Goal: Communication & Community: Answer question/provide support

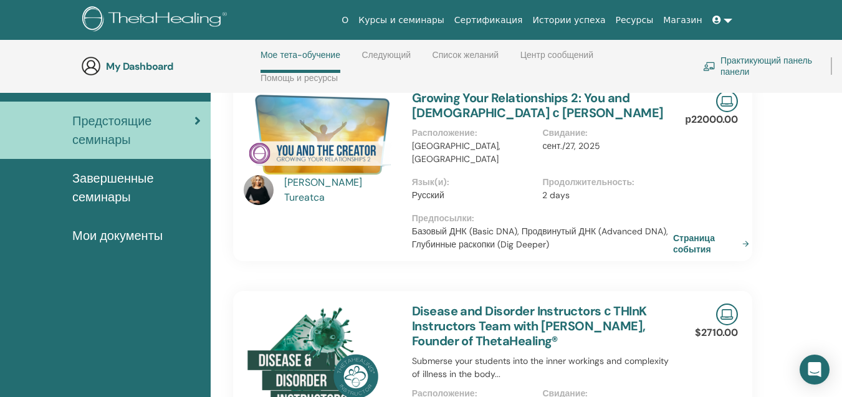
scroll to position [115, 0]
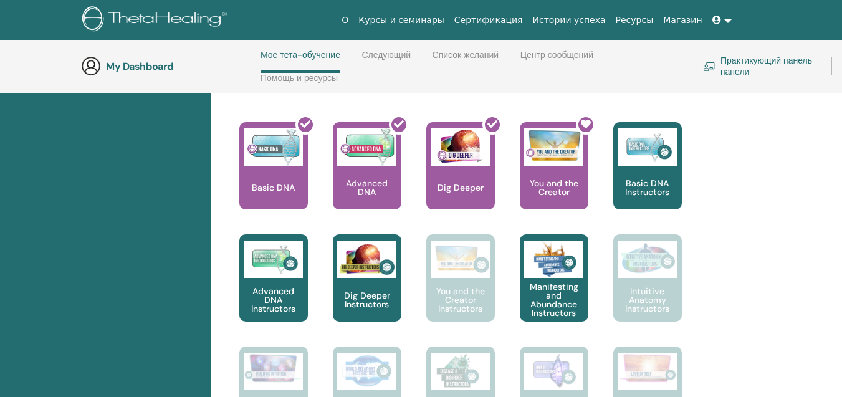
scroll to position [560, 0]
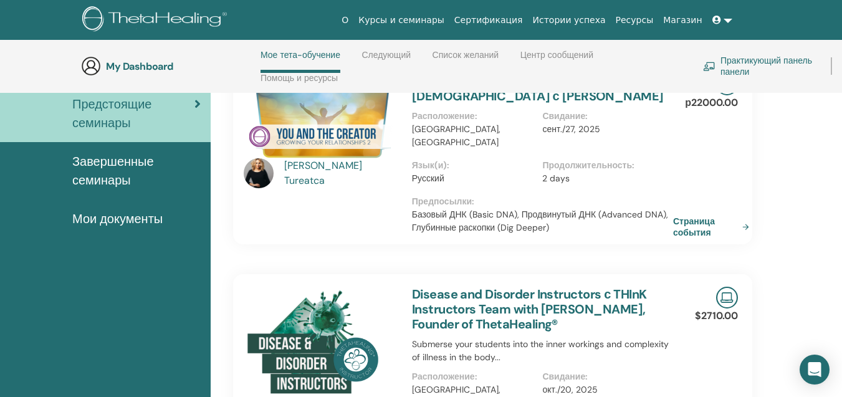
scroll to position [115, 0]
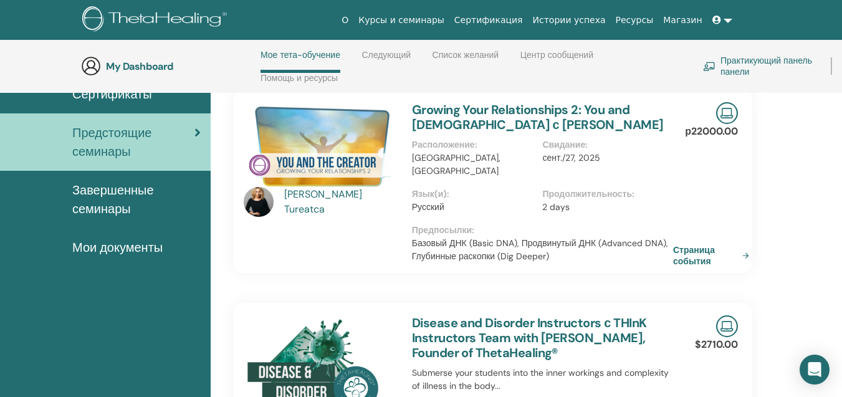
click at [316, 156] on img at bounding box center [320, 146] width 153 height 88
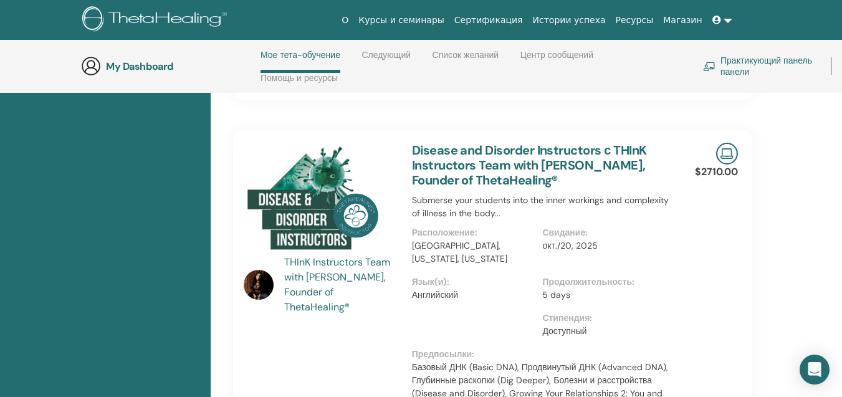
scroll to position [302, 0]
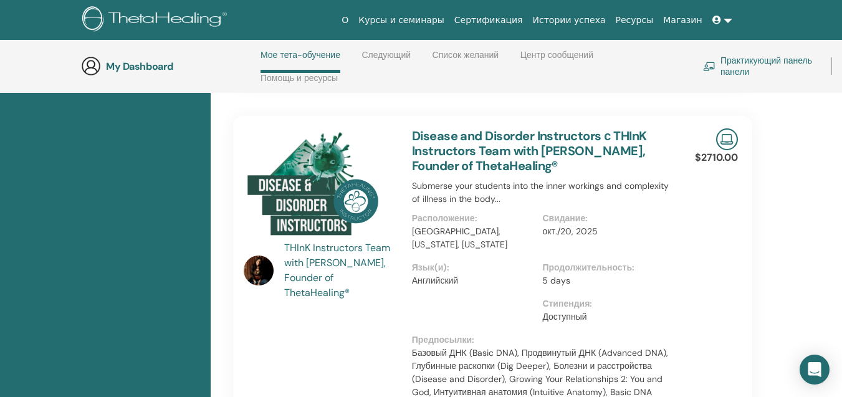
click at [309, 164] on img at bounding box center [320, 186] width 153 height 116
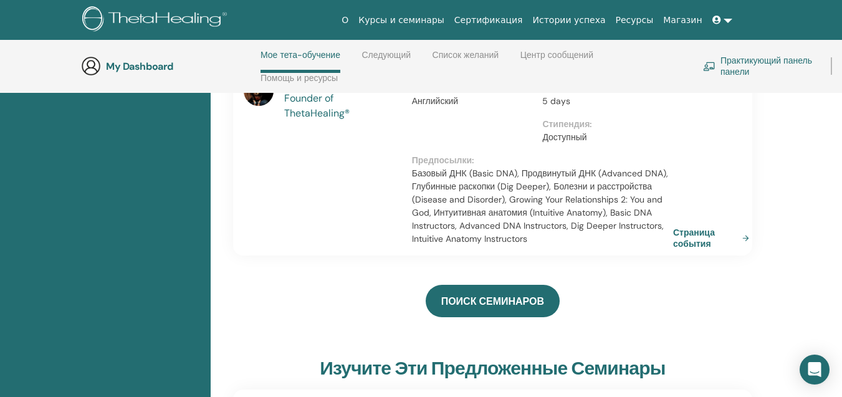
scroll to position [489, 0]
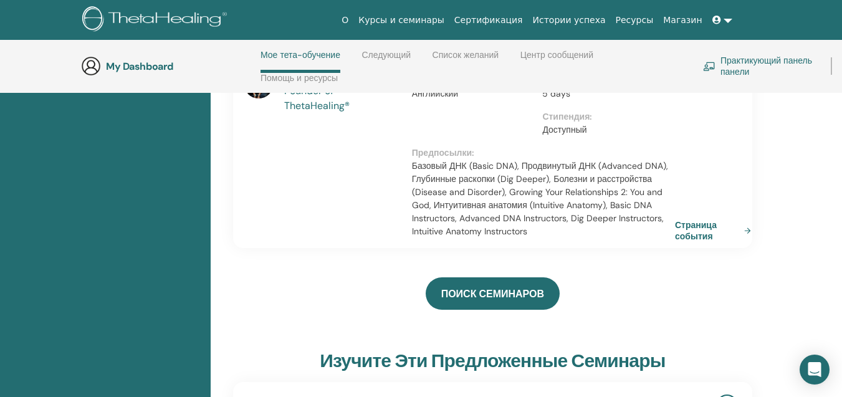
click at [694, 219] on link "Страница события" at bounding box center [715, 230] width 81 height 22
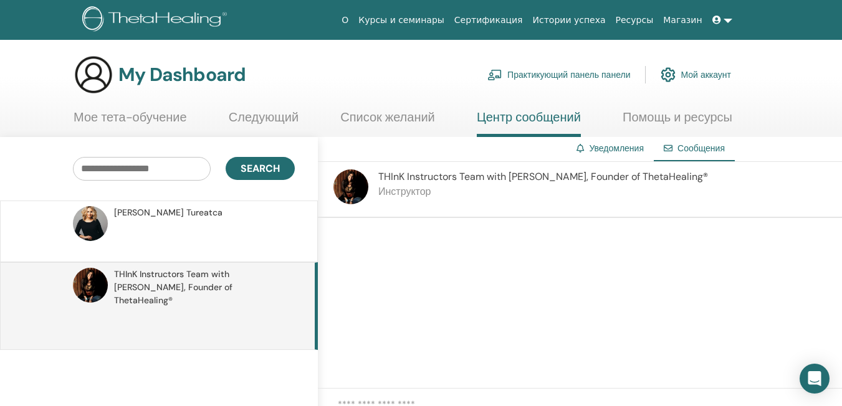
click at [347, 186] on img at bounding box center [350, 186] width 35 height 35
click at [693, 145] on span "Сообщения" at bounding box center [700, 148] width 47 height 11
click at [110, 167] on input "text" at bounding box center [142, 169] width 138 height 24
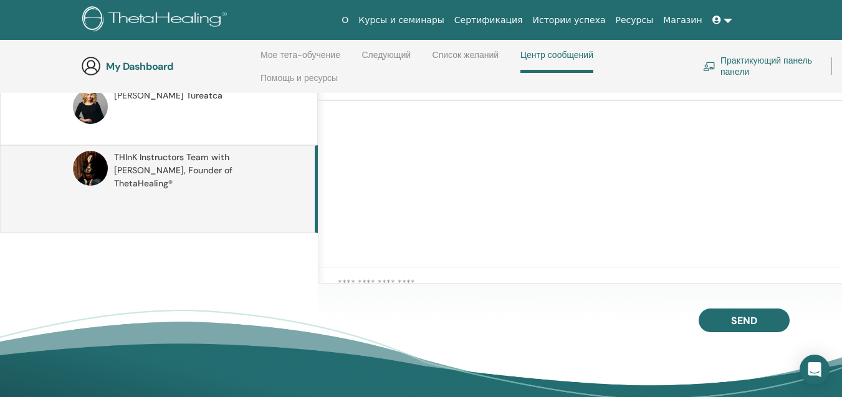
scroll to position [178, 0]
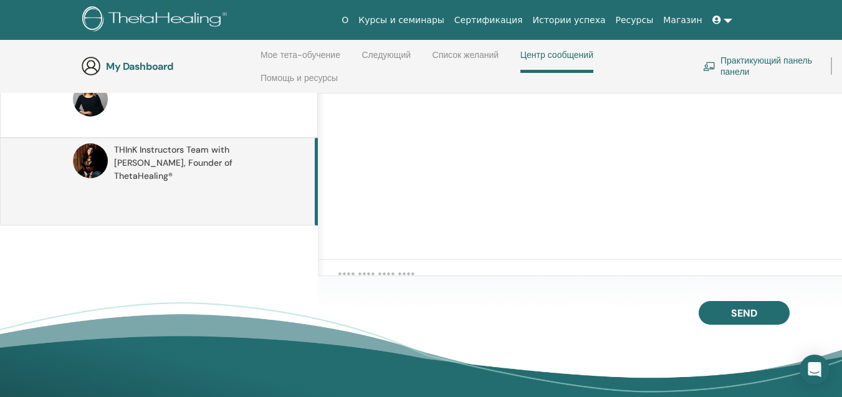
click at [394, 264] on div at bounding box center [580, 279] width 524 height 39
click at [402, 275] on textarea at bounding box center [590, 280] width 504 height 22
type textarea "*"
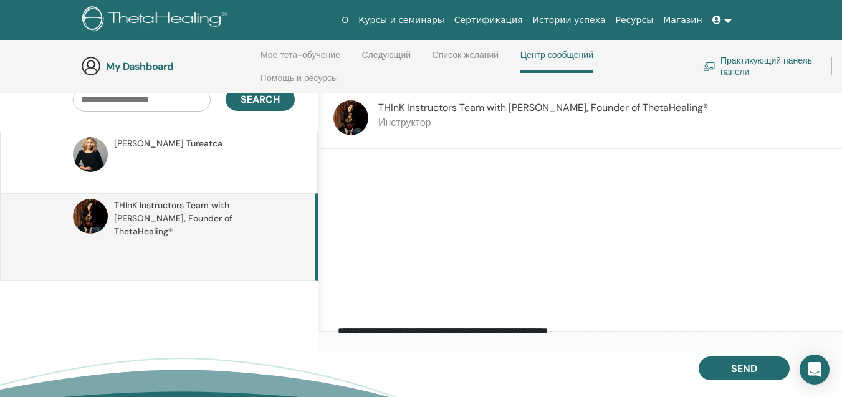
scroll to position [115, 0]
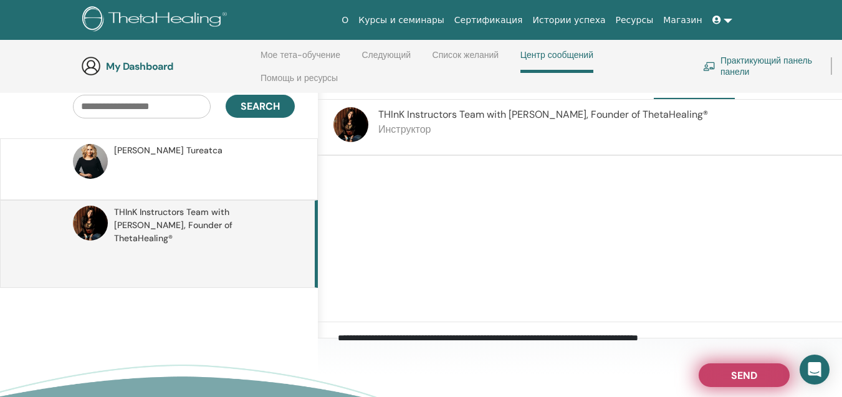
type textarea "**********"
click at [723, 379] on button "Send" at bounding box center [743, 375] width 91 height 24
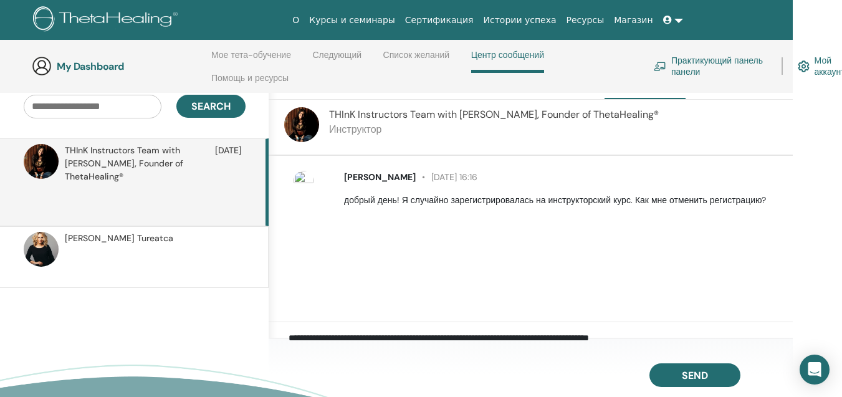
scroll to position [115, 60]
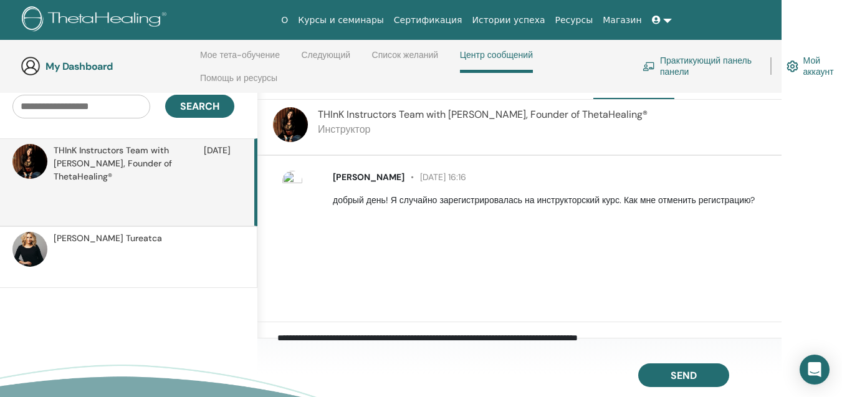
click at [78, 232] on span "Tatiana Tureatca" at bounding box center [108, 238] width 108 height 13
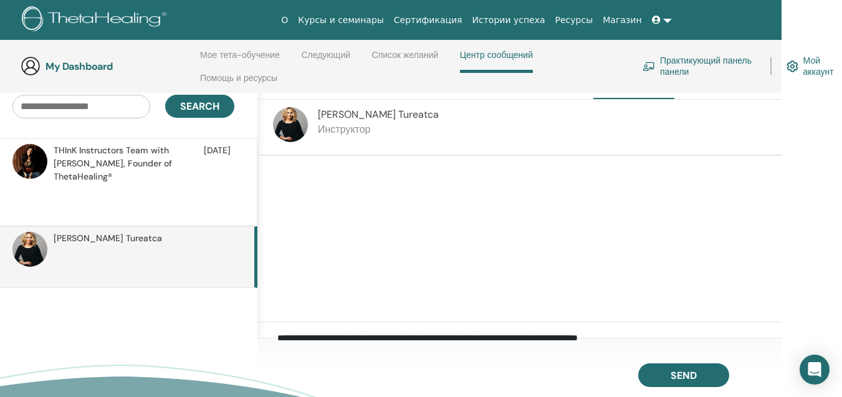
click at [228, 55] on link "Мое тета-обучение" at bounding box center [240, 60] width 80 height 20
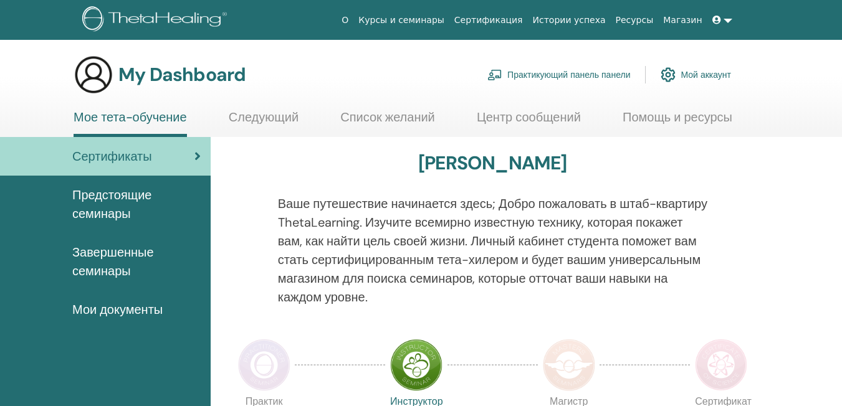
click at [107, 254] on span "Завершенные семинары" at bounding box center [136, 261] width 128 height 37
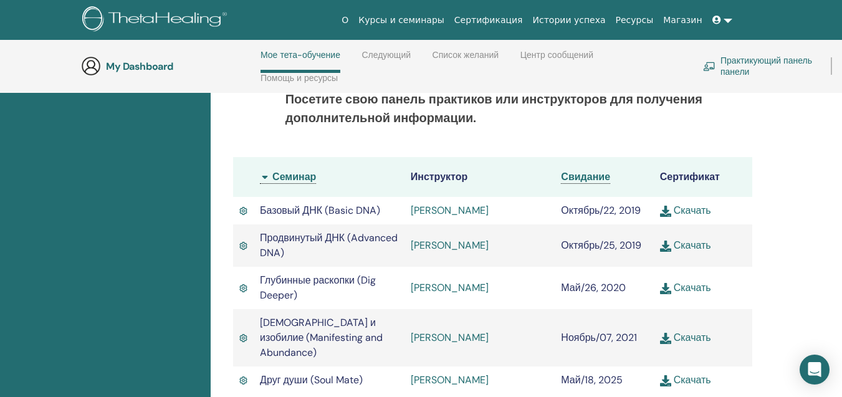
scroll to position [346, 0]
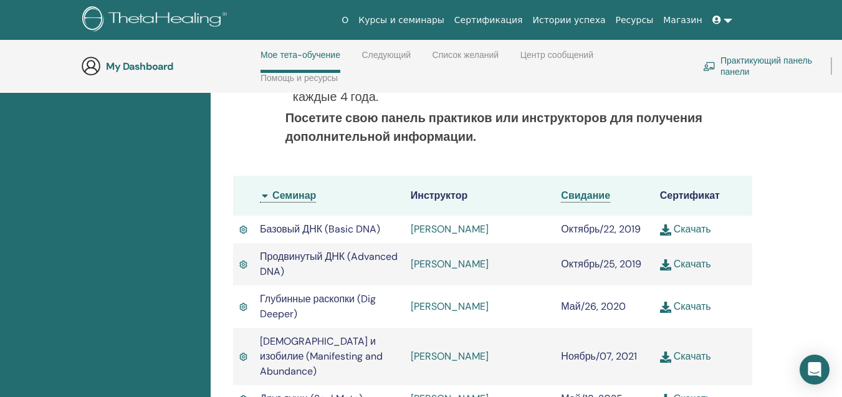
click at [274, 78] on link "Помощь и ресурсы" at bounding box center [298, 83] width 77 height 20
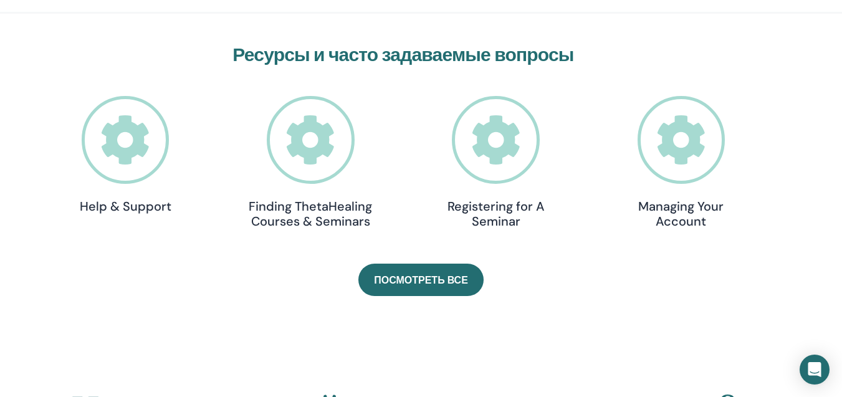
scroll to position [427, 0]
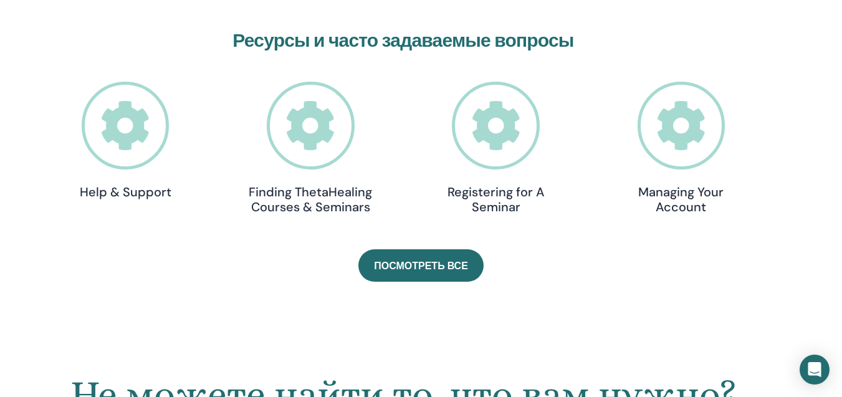
click at [51, 291] on div "Инструменты семинара Seminar Feedback Form Extension of Certification Form Refu…" at bounding box center [421, 136] width 842 height 687
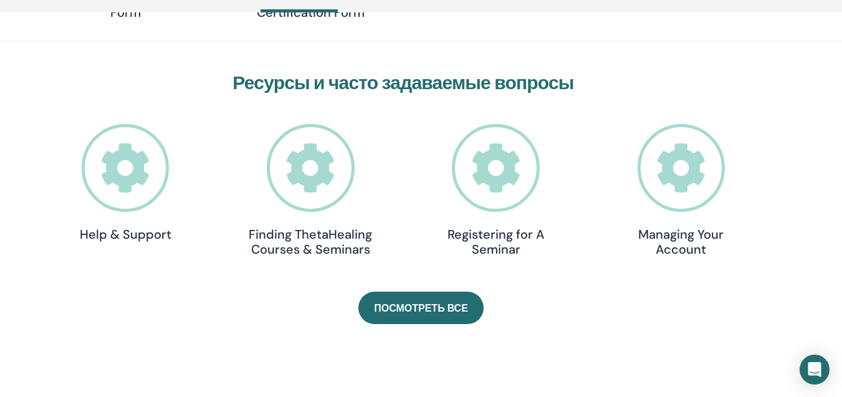
scroll to position [364, 0]
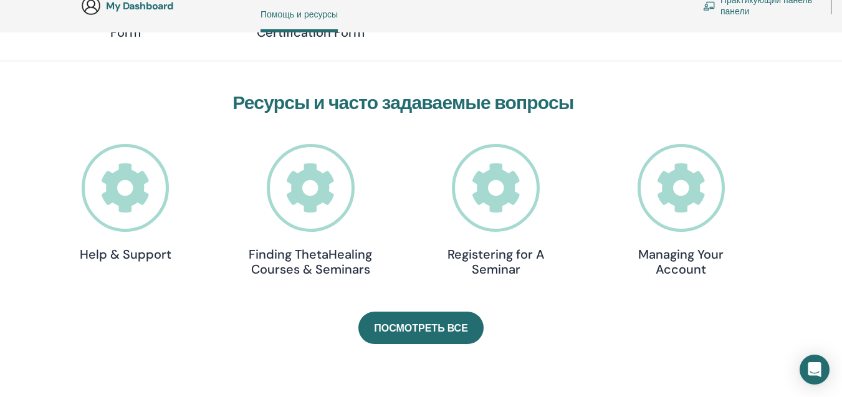
click at [490, 253] on h4 "Registering for A Seminar" at bounding box center [496, 262] width 125 height 30
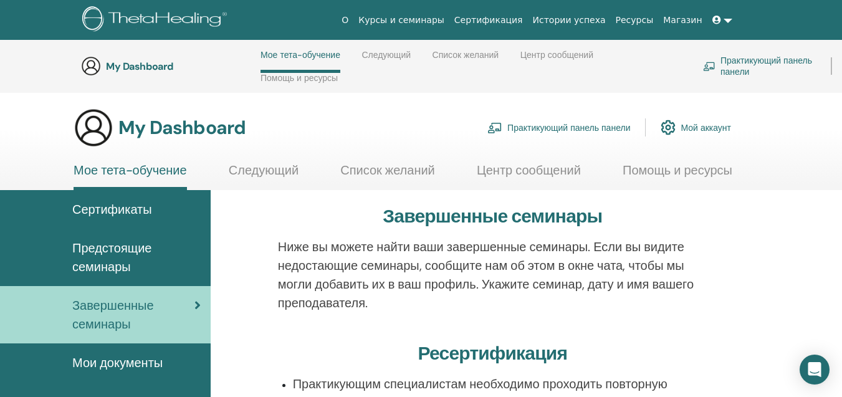
scroll to position [399, 0]
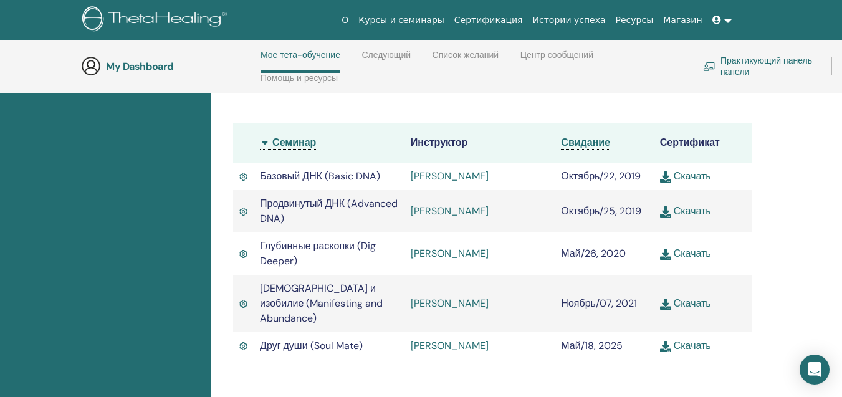
click at [432, 252] on link "[PERSON_NAME]" at bounding box center [450, 253] width 78 height 13
click at [469, 178] on link "[PERSON_NAME]" at bounding box center [450, 177] width 78 height 13
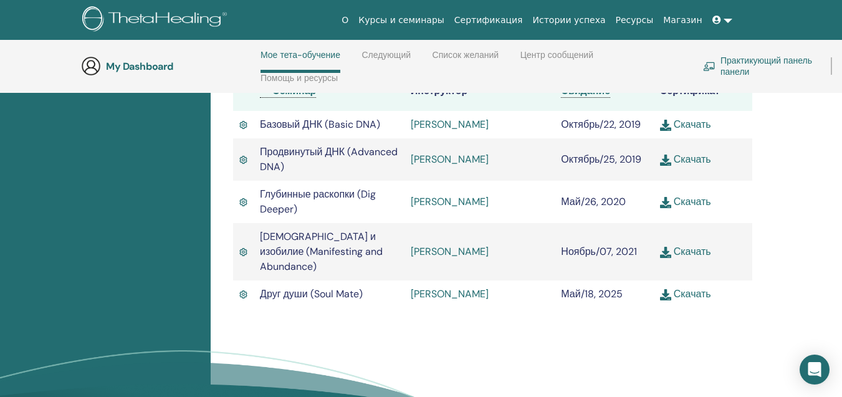
scroll to position [450, 0]
click at [440, 287] on link "[PERSON_NAME]" at bounding box center [450, 293] width 78 height 13
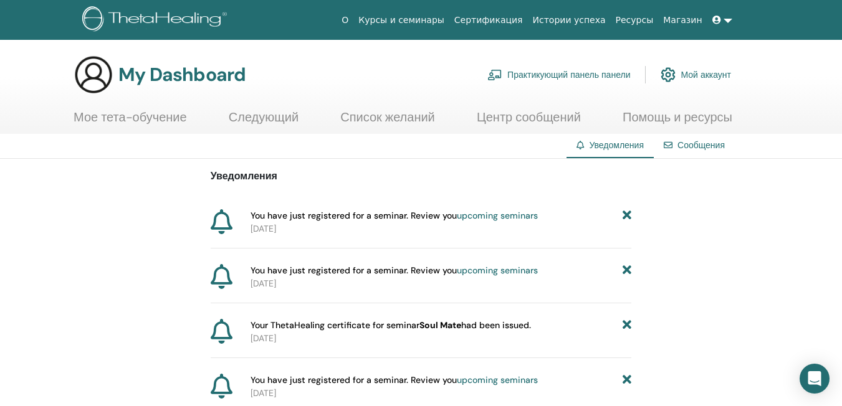
click at [221, 227] on icon at bounding box center [222, 221] width 22 height 25
click at [278, 213] on span "You have just registered for a seminar. Review you upcoming seminars" at bounding box center [393, 215] width 287 height 13
click at [484, 212] on link "upcoming seminars" at bounding box center [497, 215] width 81 height 11
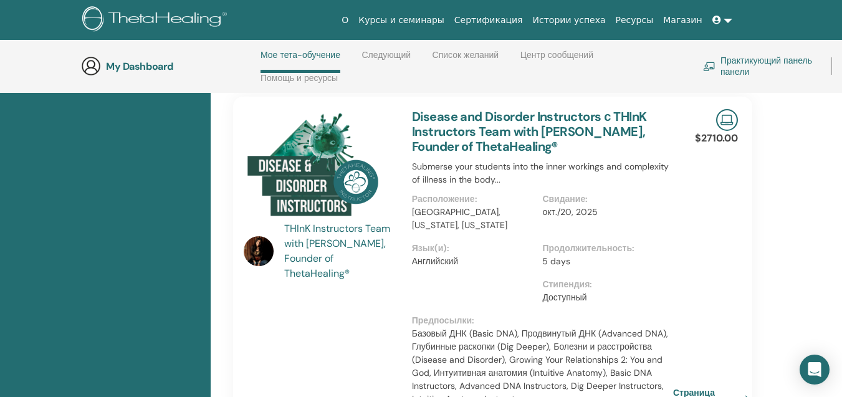
scroll to position [302, 0]
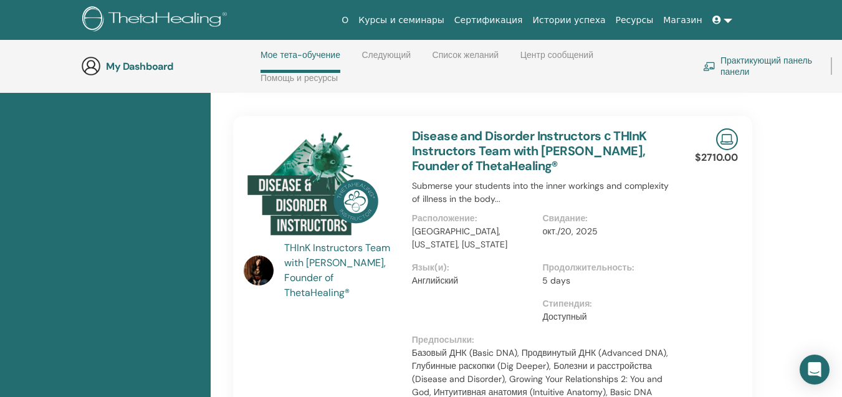
click at [304, 250] on div "THInK Instructors Team with [PERSON_NAME], Founder of ThetaHealing®" at bounding box center [341, 270] width 115 height 60
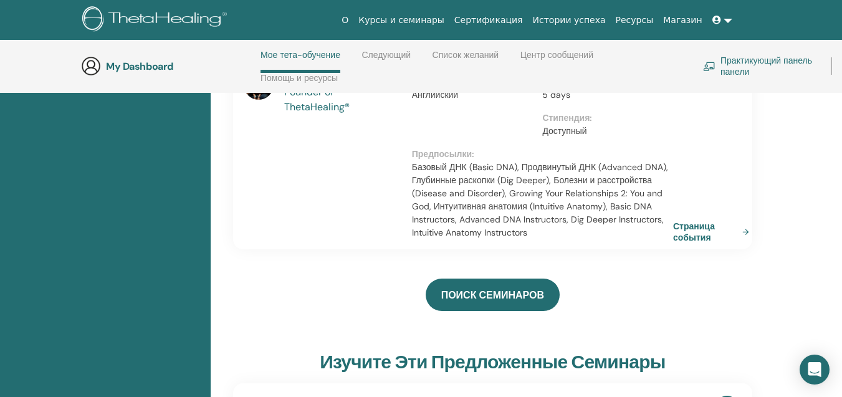
scroll to position [489, 0]
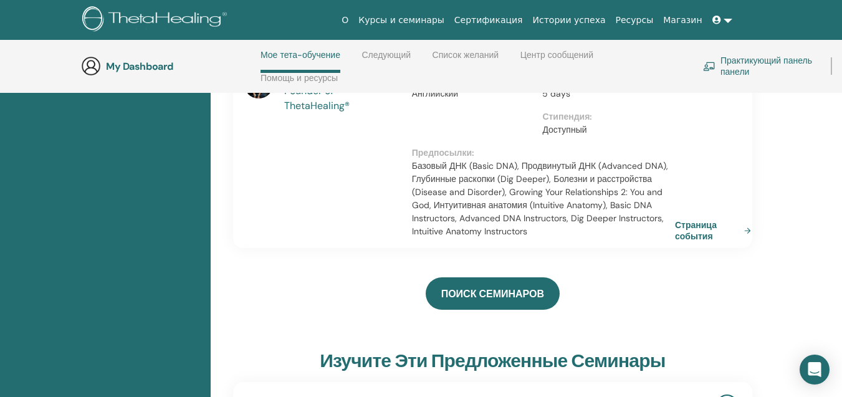
click at [693, 219] on link "Страница события" at bounding box center [715, 230] width 81 height 22
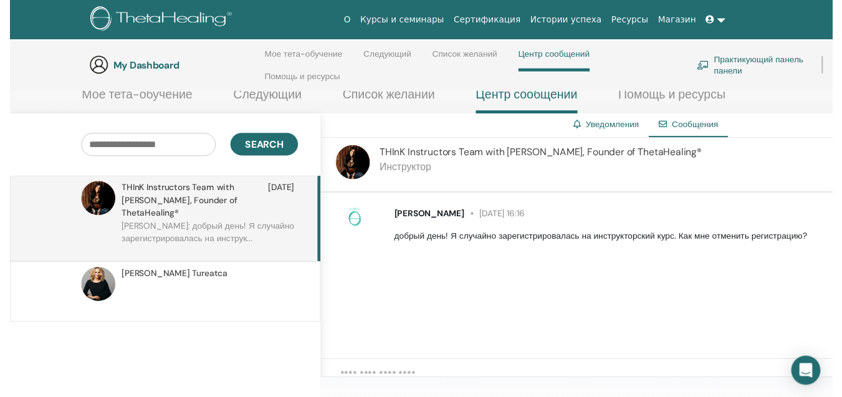
scroll to position [146, 0]
